Goal: Task Accomplishment & Management: Manage account settings

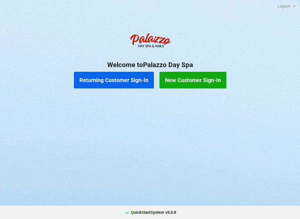
click at [114, 78] on button "Returning Customer Sign-In" at bounding box center [114, 80] width 80 height 17
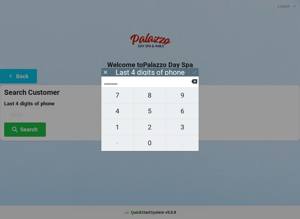
click at [182, 111] on span "6" at bounding box center [182, 111] width 32 height 12
type input "6___"
click at [182, 128] on span "3" at bounding box center [182, 128] width 32 height 12
type input "63__"
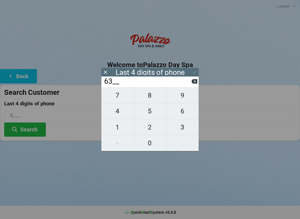
type input "63__"
click at [120, 97] on span "7" at bounding box center [117, 96] width 32 height 12
type input "637_"
click at [182, 112] on span "6" at bounding box center [182, 111] width 32 height 12
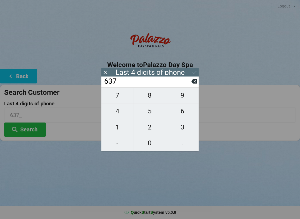
type input "6376"
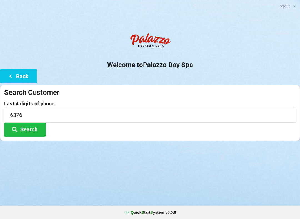
click at [70, 167] on div "Logout Logout Sign-In Welcome to Palazzo Day Spa Back Search Customer Last 4 di…" at bounding box center [150, 109] width 300 height 219
click at [35, 126] on button "Search" at bounding box center [25, 130] width 42 height 14
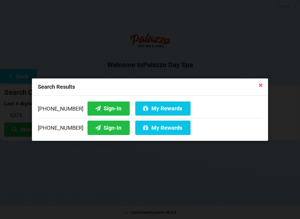
click at [110, 128] on button "Sign-In" at bounding box center [108, 128] width 42 height 14
